Goal: Task Accomplishment & Management: Complete application form

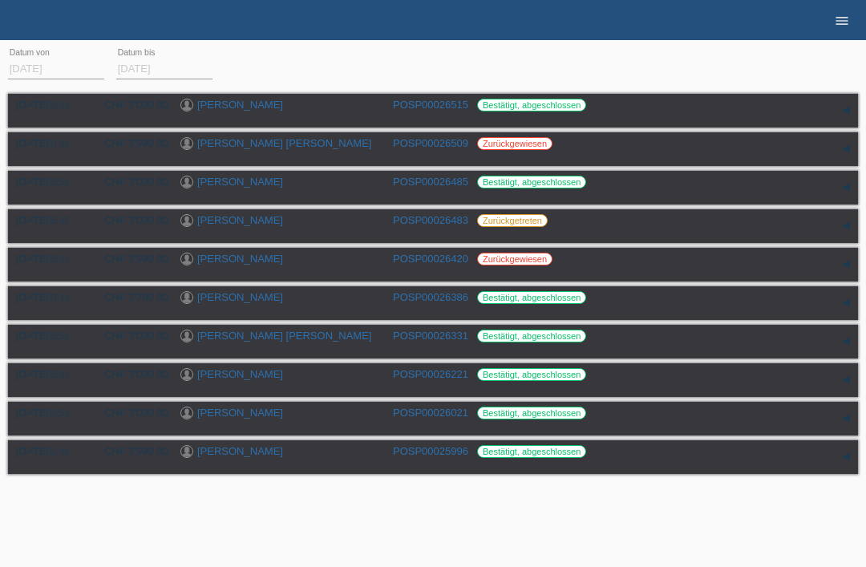
click at [848, 22] on icon "menu" at bounding box center [842, 21] width 16 height 16
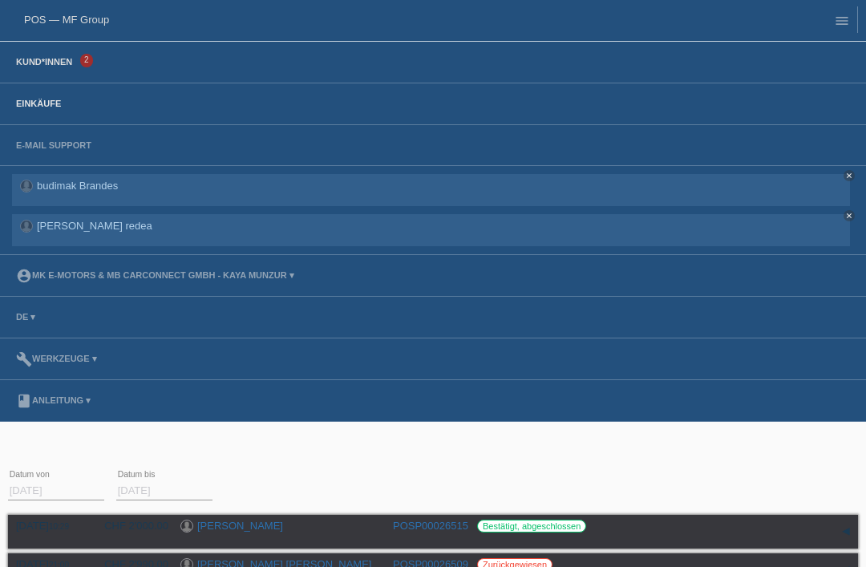
click at [47, 66] on link "Kund*innen" at bounding box center [44, 62] width 72 height 10
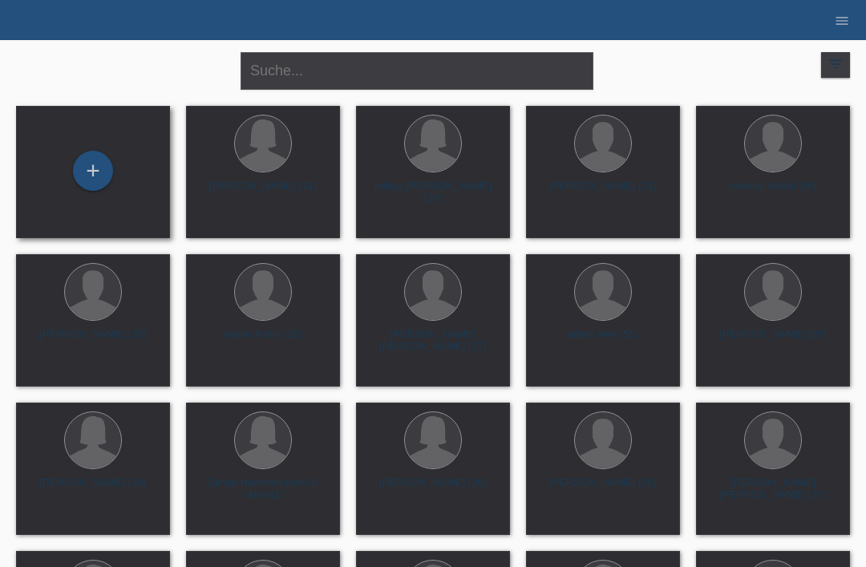
click at [61, 176] on div "+" at bounding box center [93, 172] width 128 height 42
click at [89, 159] on div "+" at bounding box center [93, 170] width 38 height 27
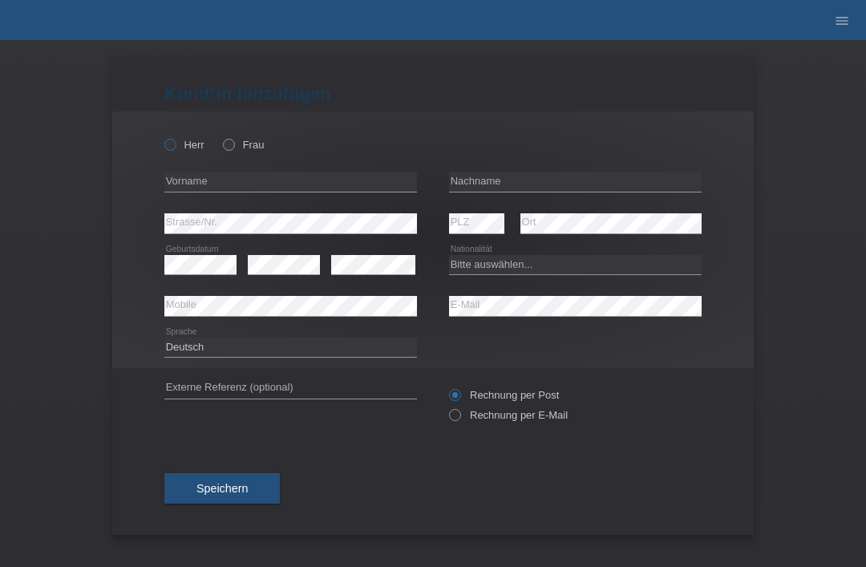
click at [187, 151] on label "Herr" at bounding box center [184, 145] width 40 height 12
click at [175, 149] on input "Herr" at bounding box center [169, 144] width 10 height 10
radio input "true"
click at [520, 187] on input "text" at bounding box center [575, 182] width 253 height 20
type input "Shala"
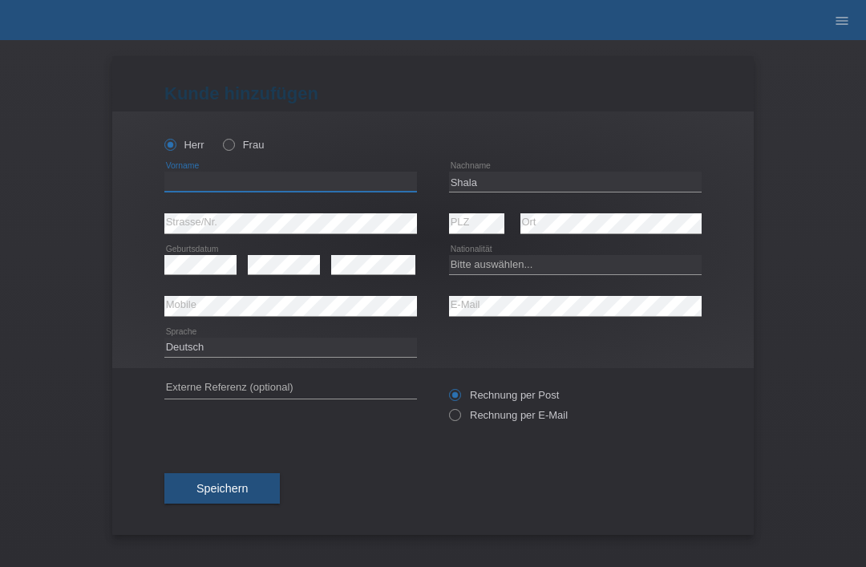
click at [362, 189] on input "text" at bounding box center [290, 182] width 253 height 20
type input "besnik"
click at [515, 267] on select "Bitte auswählen... Schweiz Deutschland Liechtenstein Österreich ------------ Af…" at bounding box center [575, 264] width 253 height 19
select select "XK"
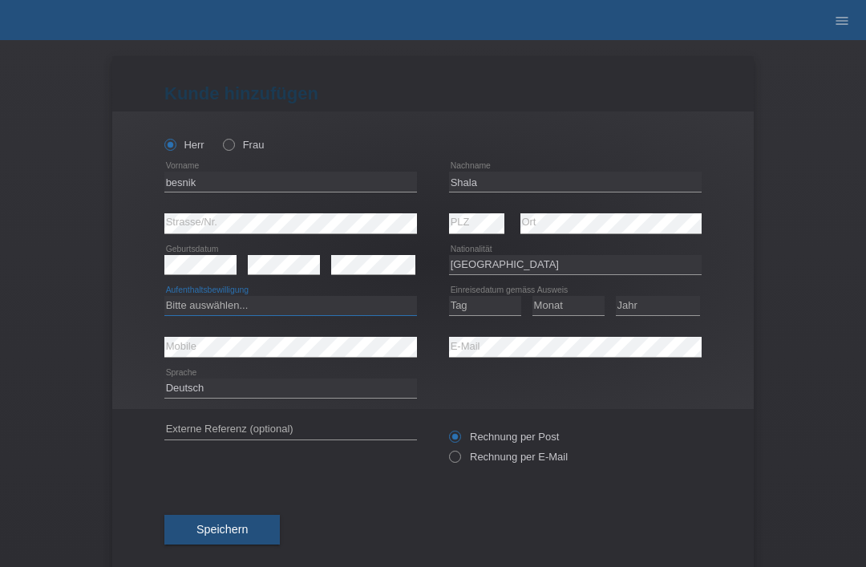
click at [350, 314] on select "Bitte auswählen... C B B - Flüchtlingsstatus Andere" at bounding box center [290, 305] width 253 height 19
select select "C"
click at [490, 304] on select "Tag 01 02 03 04 05 06 07 08 09 10 11" at bounding box center [485, 305] width 72 height 19
select select "26"
click at [575, 307] on select "Monat 01 02 03 04 05 06 07 08 09 10 11" at bounding box center [568, 305] width 72 height 19
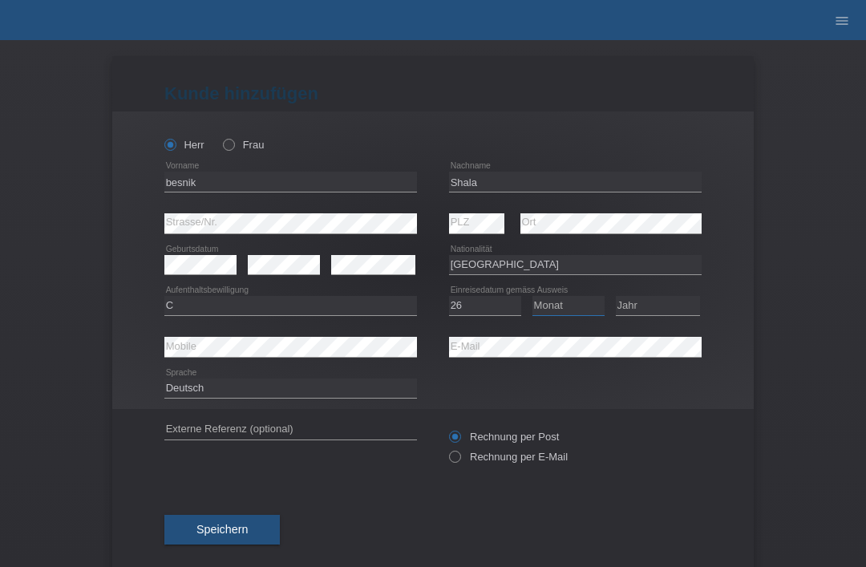
select select "10"
click at [669, 314] on select "Jahr 2025 2024 2023 2022 2021 2020 2019 2018 2017 2016 2015 2014 2013 2012 2011…" at bounding box center [658, 305] width 84 height 19
select select "1991"
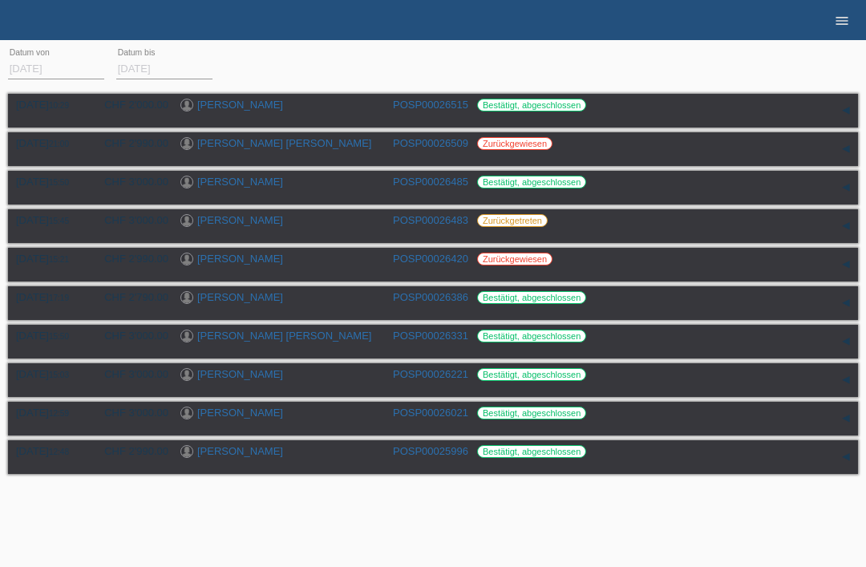
click at [855, 24] on link "menu" at bounding box center [842, 20] width 32 height 10
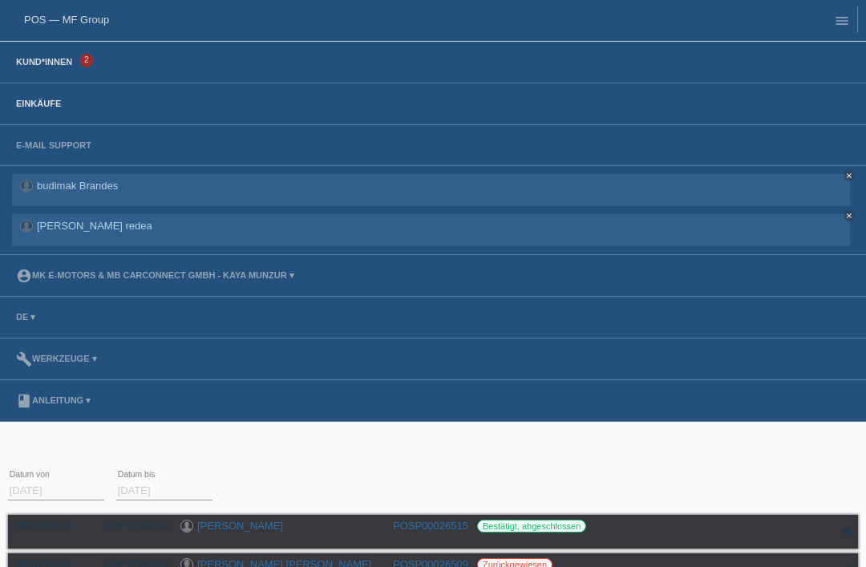
click at [50, 59] on link "Kund*innen" at bounding box center [44, 62] width 72 height 10
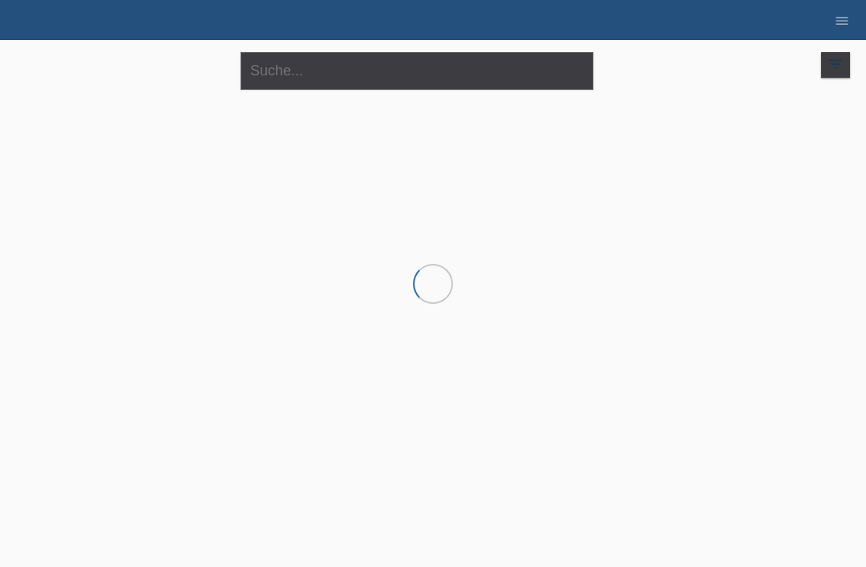
click at [83, 156] on div at bounding box center [433, 178] width 850 height 160
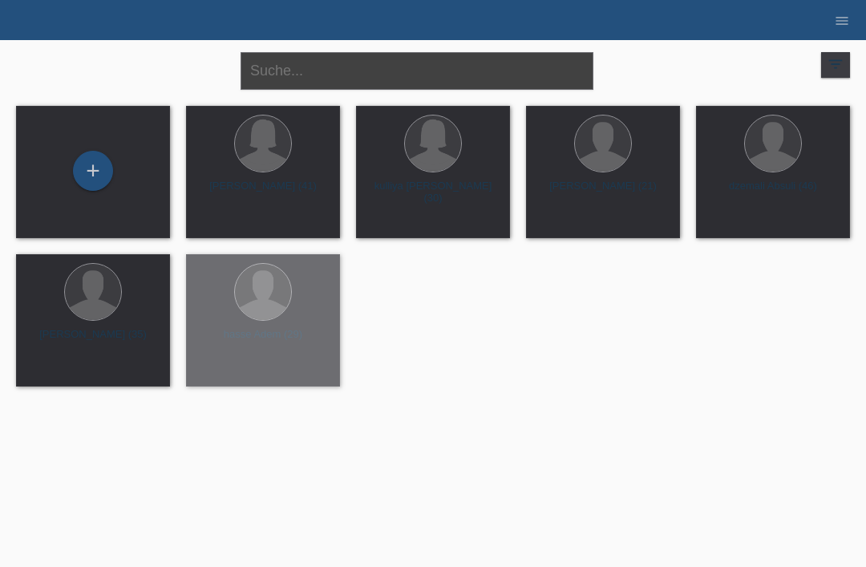
click at [381, 66] on input "text" at bounding box center [417, 71] width 353 height 38
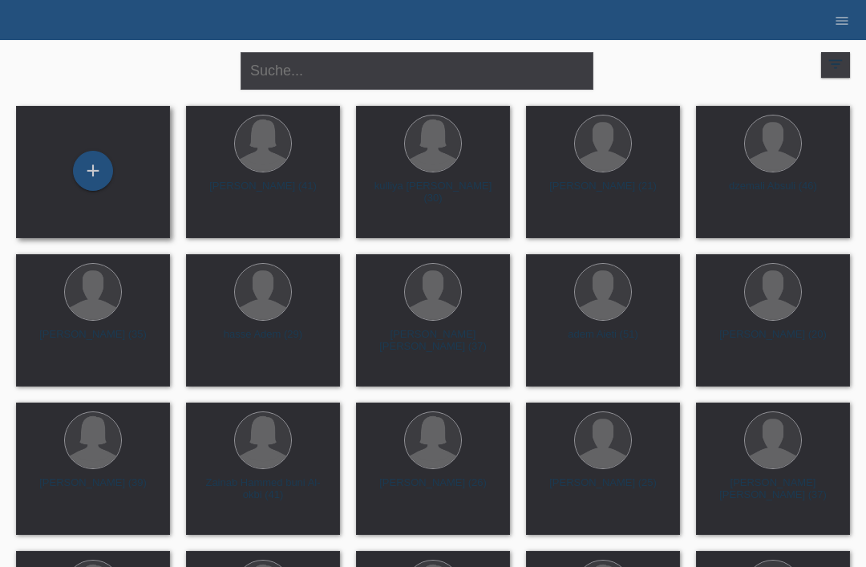
click at [117, 181] on div "+" at bounding box center [93, 172] width 128 height 42
click at [87, 179] on div "+" at bounding box center [93, 170] width 38 height 27
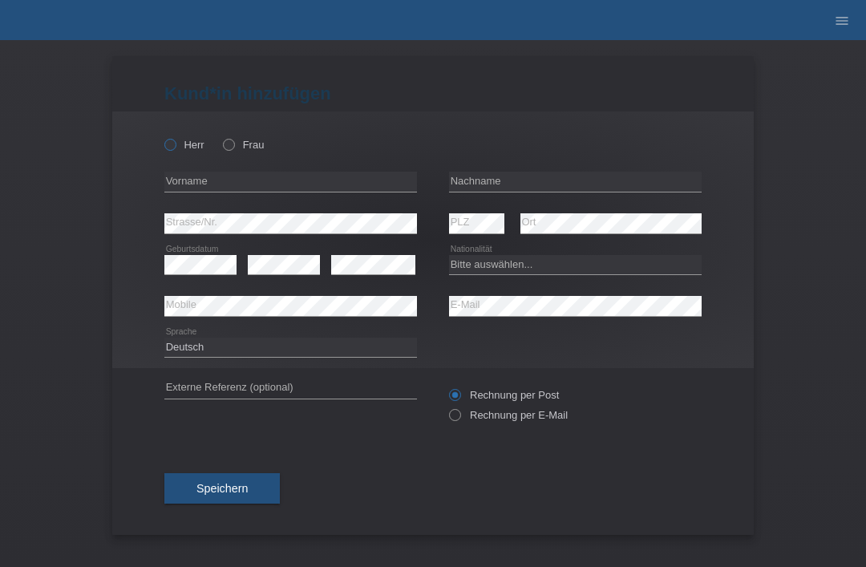
click at [162, 136] on icon at bounding box center [162, 136] width 0 height 0
click at [164, 147] on input "Herr" at bounding box center [169, 144] width 10 height 10
radio input "true"
click at [532, 188] on input "text" at bounding box center [575, 182] width 253 height 20
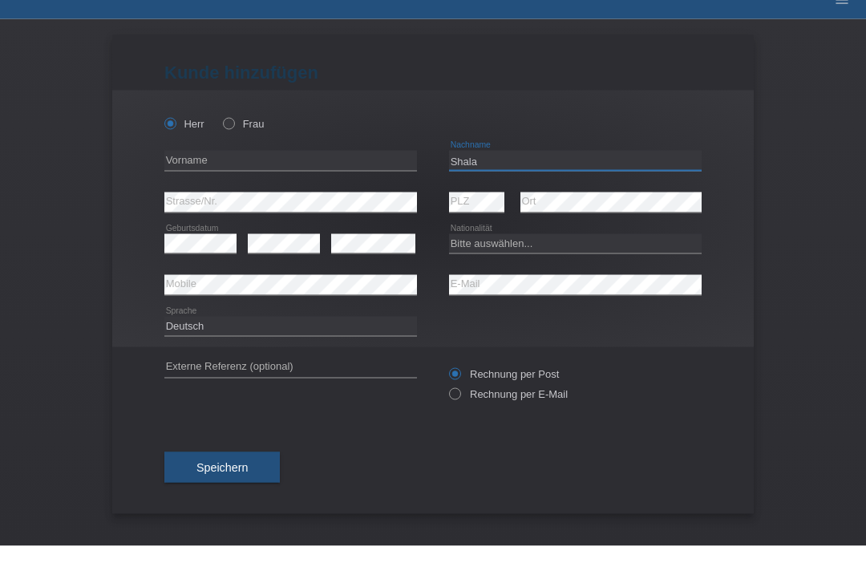
type input "Shala"
click at [353, 172] on input "text" at bounding box center [290, 182] width 253 height 20
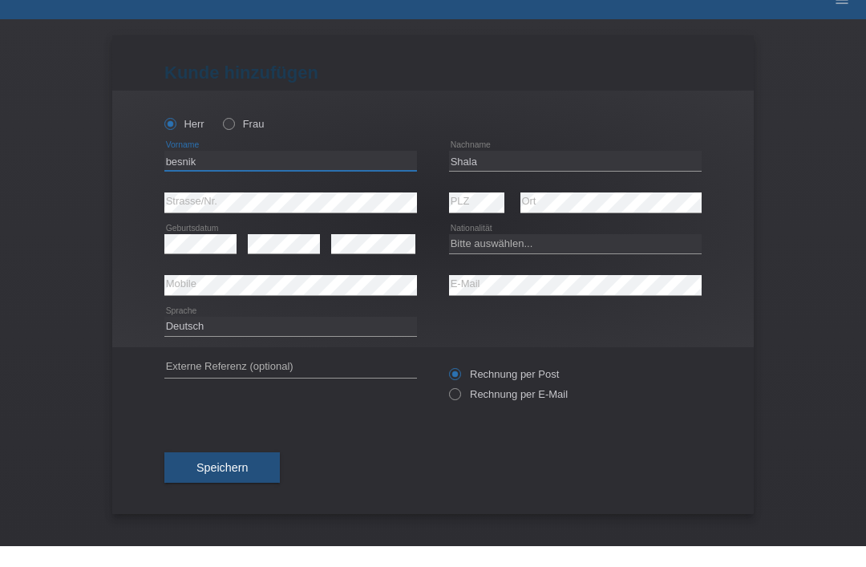
type input "besnik"
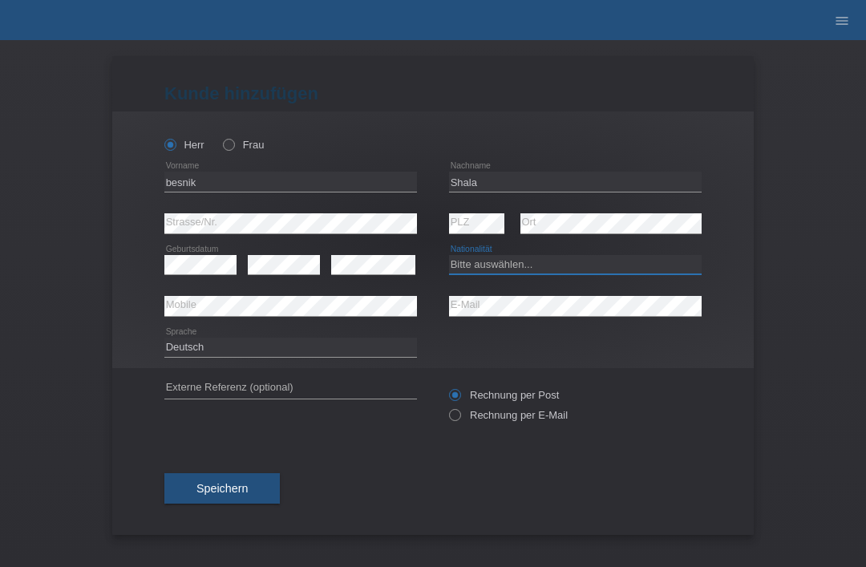
click at [519, 267] on select "Bitte auswählen... Schweiz Deutschland Liechtenstein Österreich ------------ Af…" at bounding box center [575, 264] width 253 height 19
select select "XK"
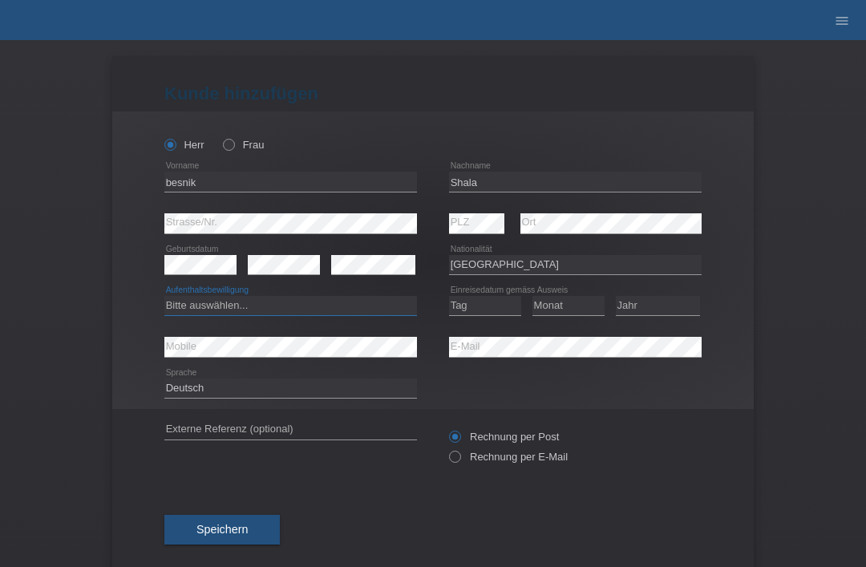
click at [349, 308] on select "Bitte auswählen... C B B - Flüchtlingsstatus Andere" at bounding box center [290, 305] width 253 height 19
select select "C"
click at [479, 305] on select "Tag 01 02 03 04 05 06 07 08 09 10 11" at bounding box center [485, 305] width 72 height 19
select select "26"
click at [584, 300] on select "Monat 01 02 03 04 05 06 07 08 09 10 11" at bounding box center [568, 305] width 72 height 19
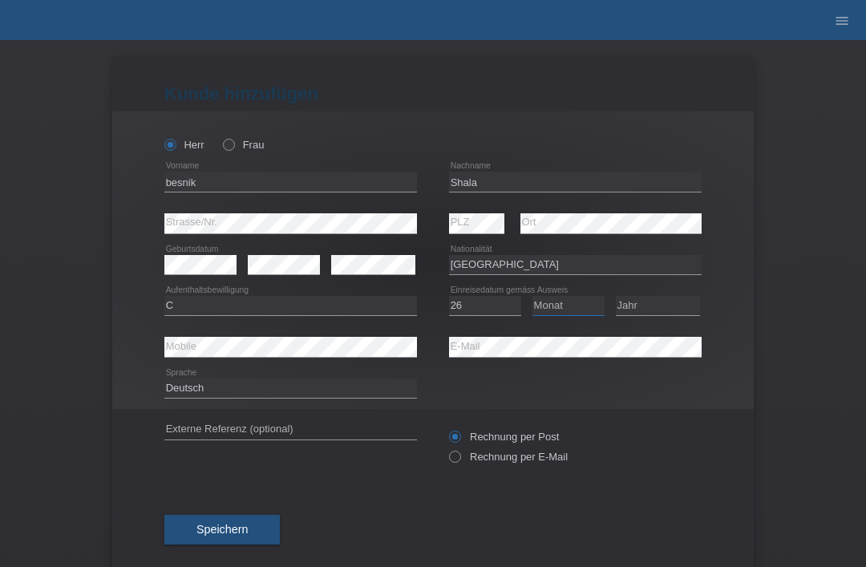
select select "10"
click at [649, 314] on select "Jahr 2025 2024 2023 2022 2021 2020 2019 2018 2017 2016 2015 2014 2013 2012 2011…" at bounding box center [658, 305] width 84 height 19
select select "1991"
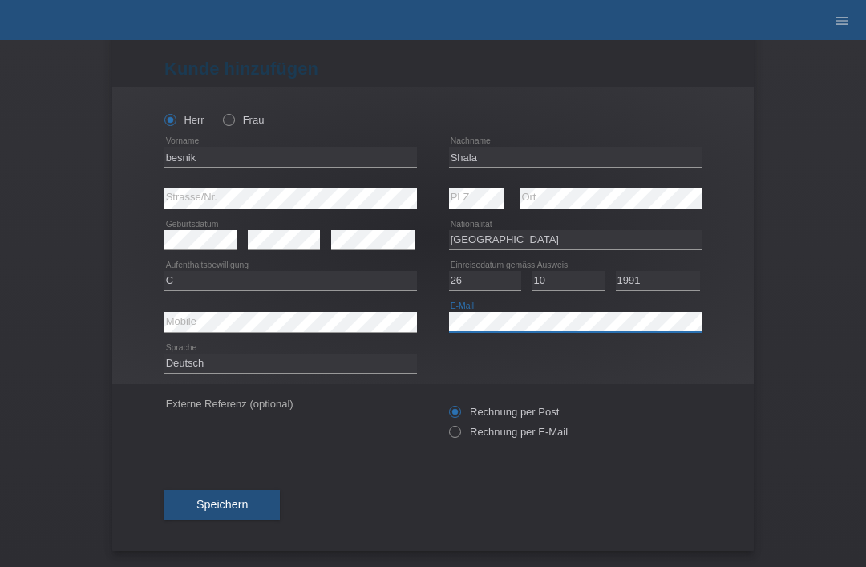
scroll to position [31, 0]
click at [253, 491] on button "Speichern" at bounding box center [221, 505] width 115 height 30
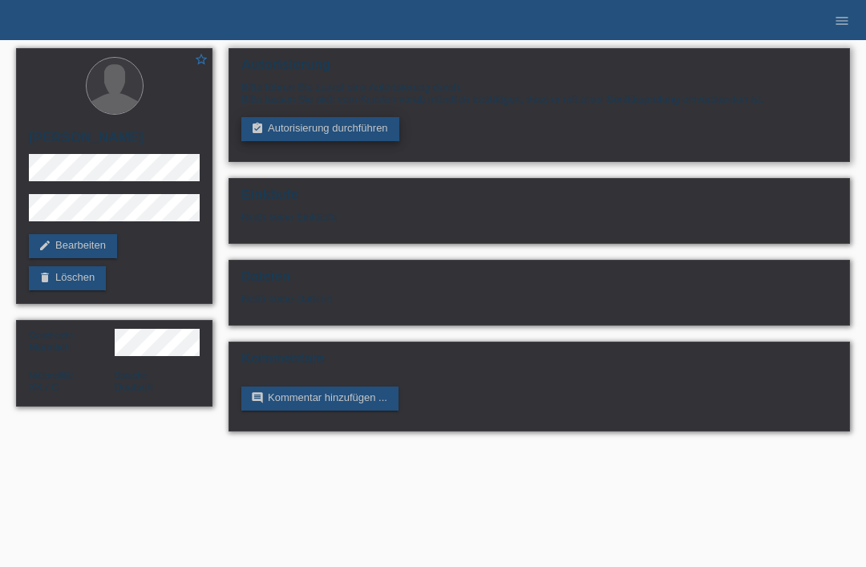
click at [313, 141] on link "assignment_turned_in Autorisierung durchführen" at bounding box center [320, 129] width 158 height 24
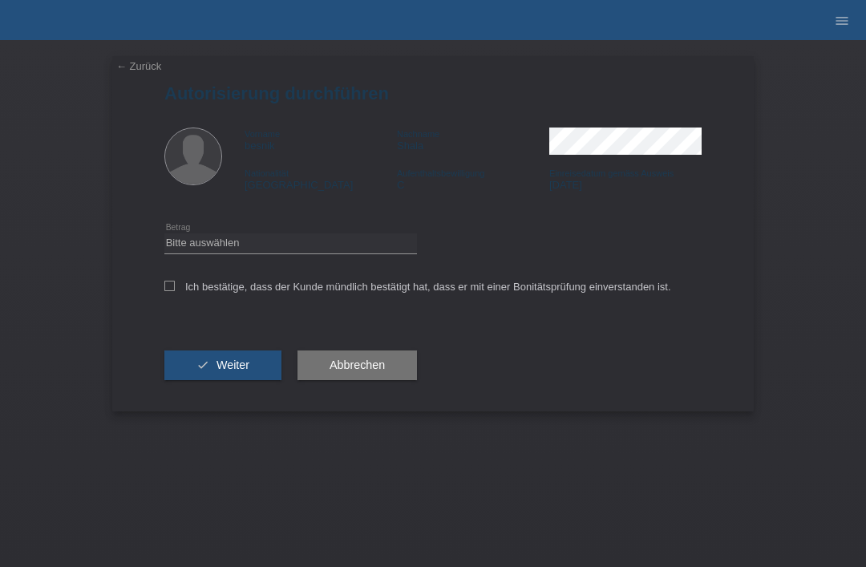
click at [276, 264] on div "Bitte auswählen CHF 1.00 - CHF 499.00 CHF 500.00 - CHF 1'999.00 CHF 2'000.00 - …" at bounding box center [290, 243] width 253 height 41
click at [302, 249] on select "Bitte auswählen CHF 1.00 - CHF 499.00 CHF 500.00 - CHF 1'999.00 CHF 2'000.00 - …" at bounding box center [290, 242] width 253 height 19
select select "3"
click at [162, 303] on div "← Zurück Autorisierung durchführen Vorname besnik Nachname Shala Nationalität […" at bounding box center [432, 233] width 641 height 355
click at [178, 293] on label "Ich bestätige, dass der Kunde mündlich bestätigt hat, dass er mit einer Bonität…" at bounding box center [417, 287] width 507 height 12
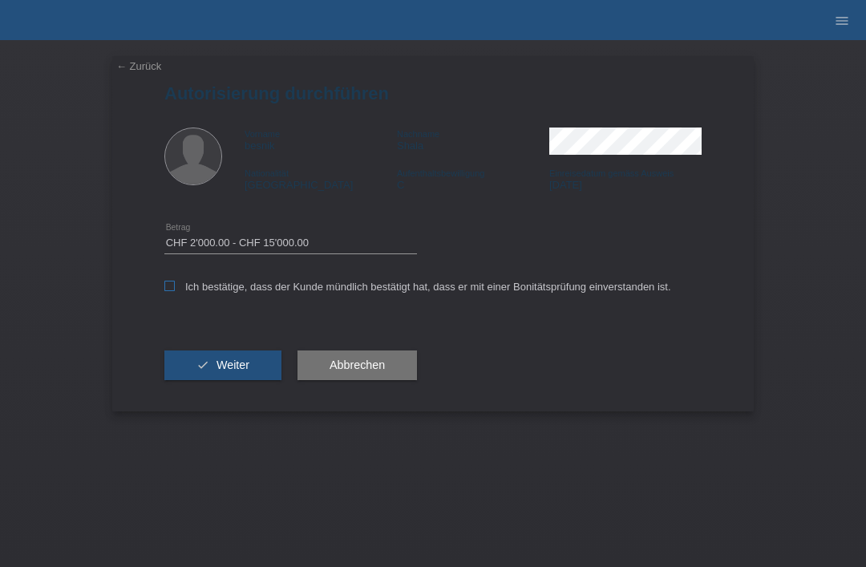
click at [175, 291] on input "Ich bestätige, dass der Kunde mündlich bestätigt hat, dass er mit einer Bonität…" at bounding box center [169, 286] width 10 height 10
checkbox input "true"
click at [227, 364] on button "check Weiter" at bounding box center [222, 365] width 117 height 30
